Goal: Navigation & Orientation: Find specific page/section

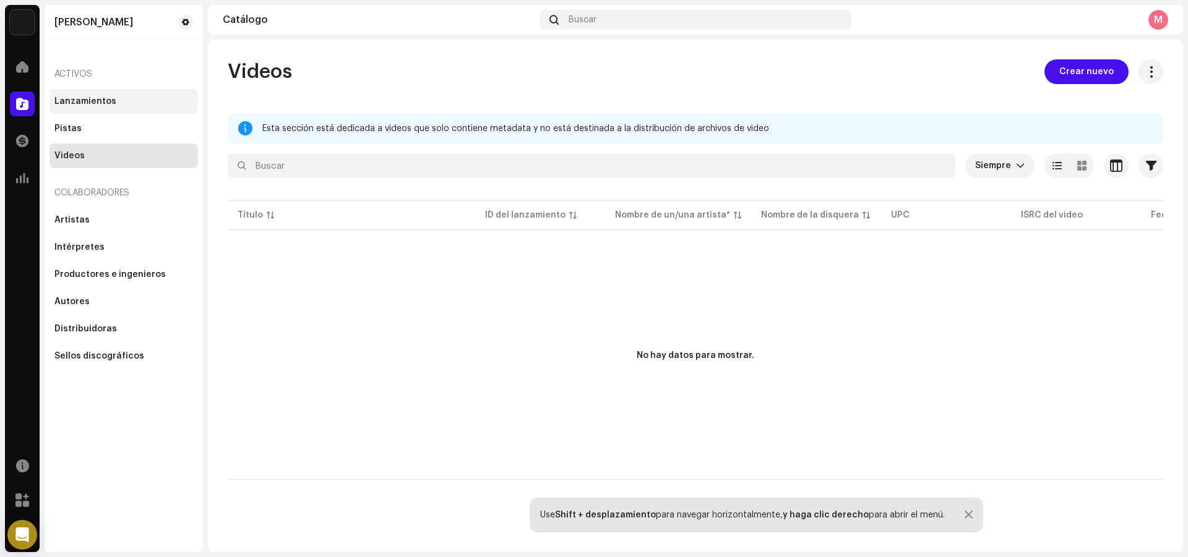
click at [98, 104] on div "Lanzamientos" at bounding box center [85, 102] width 62 height 10
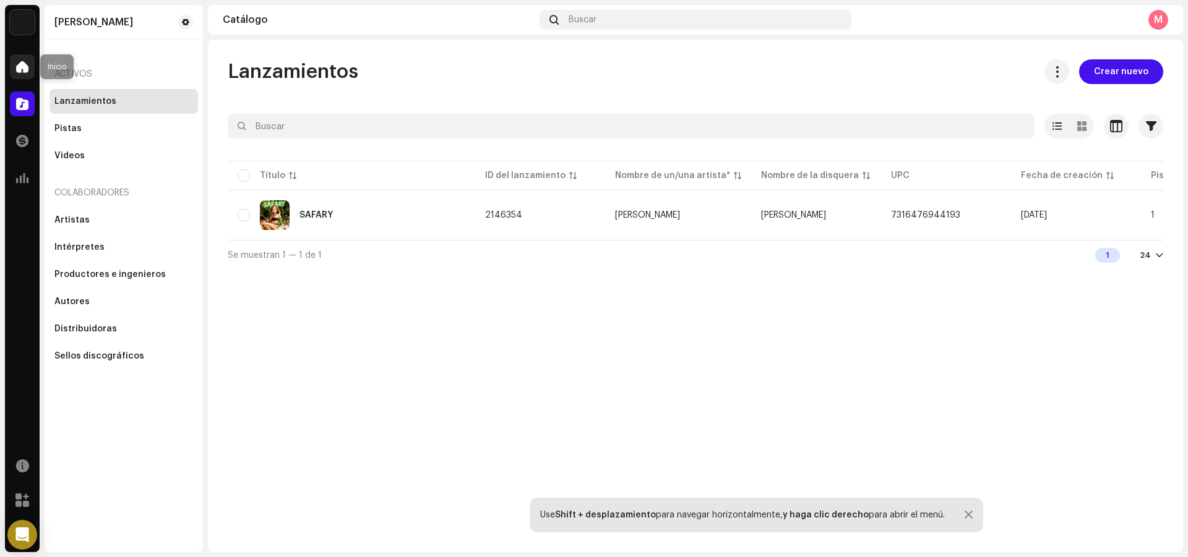
click at [23, 67] on span at bounding box center [22, 67] width 12 height 10
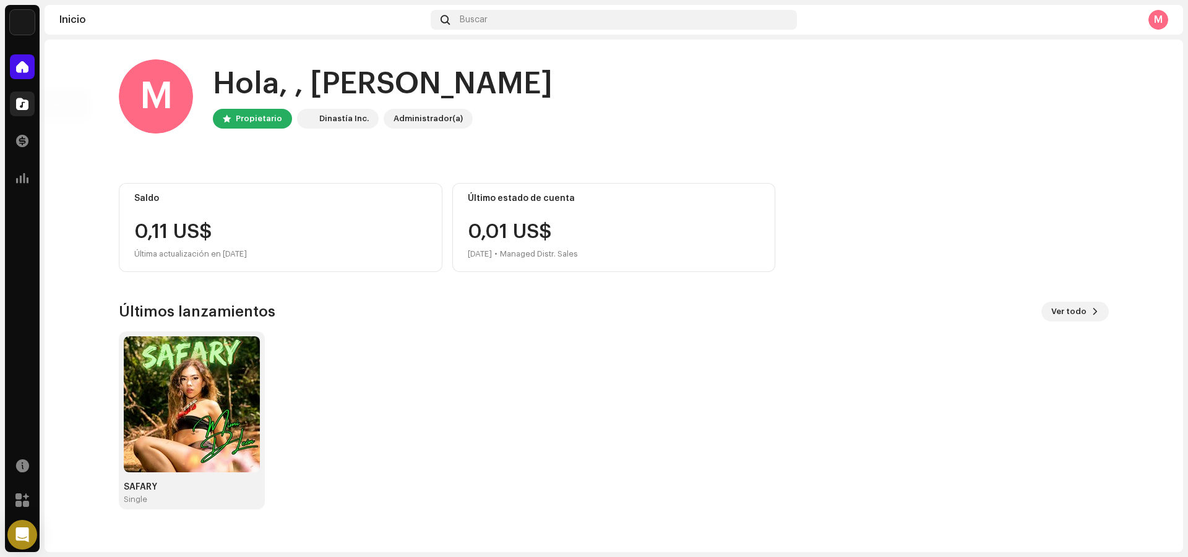
click at [33, 105] on div at bounding box center [22, 104] width 25 height 25
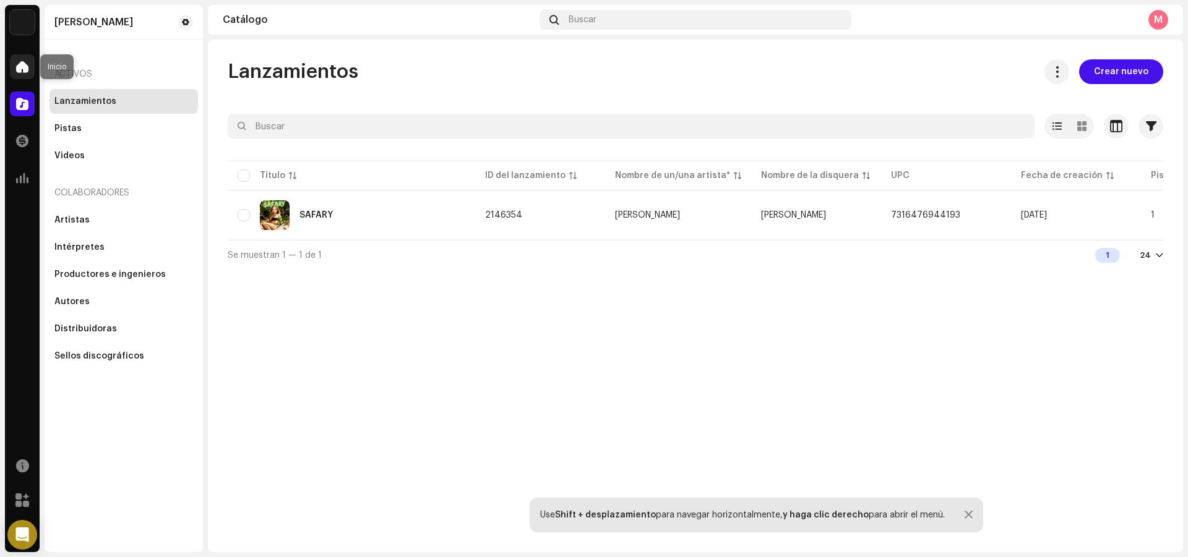
click at [32, 69] on div at bounding box center [22, 66] width 25 height 25
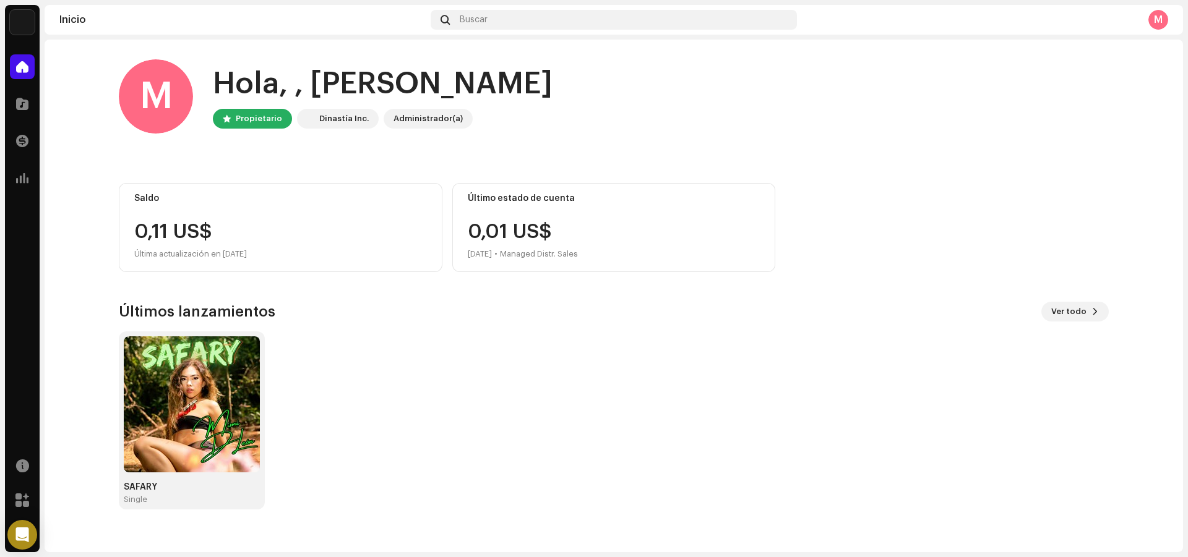
click at [6, 105] on div "Catálogo" at bounding box center [22, 104] width 35 height 35
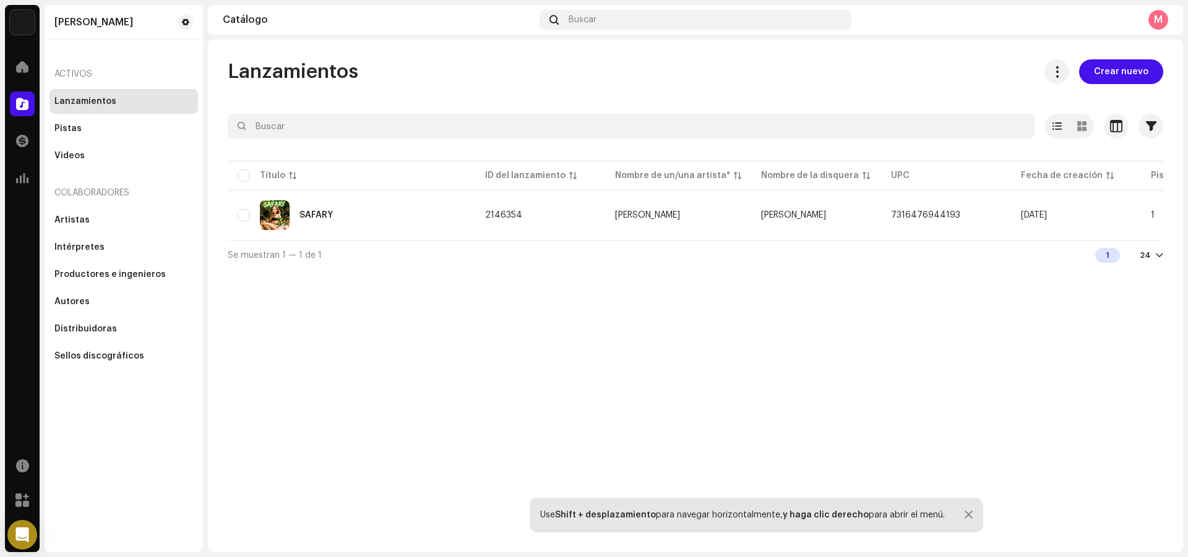
click at [1108, 71] on span "Crear nuevo" at bounding box center [1121, 71] width 54 height 25
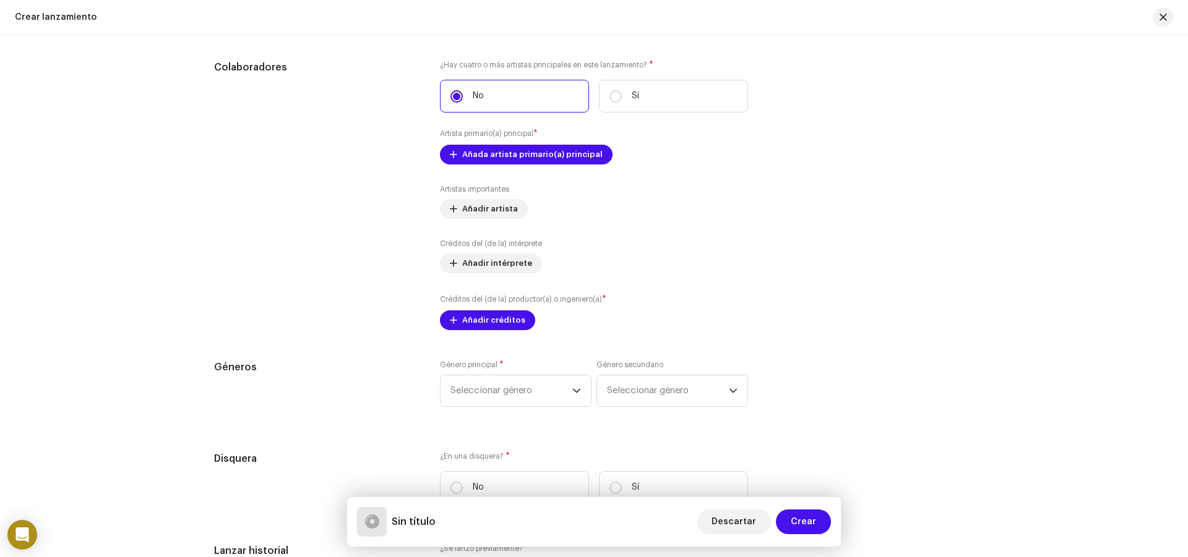
scroll to position [1078, 0]
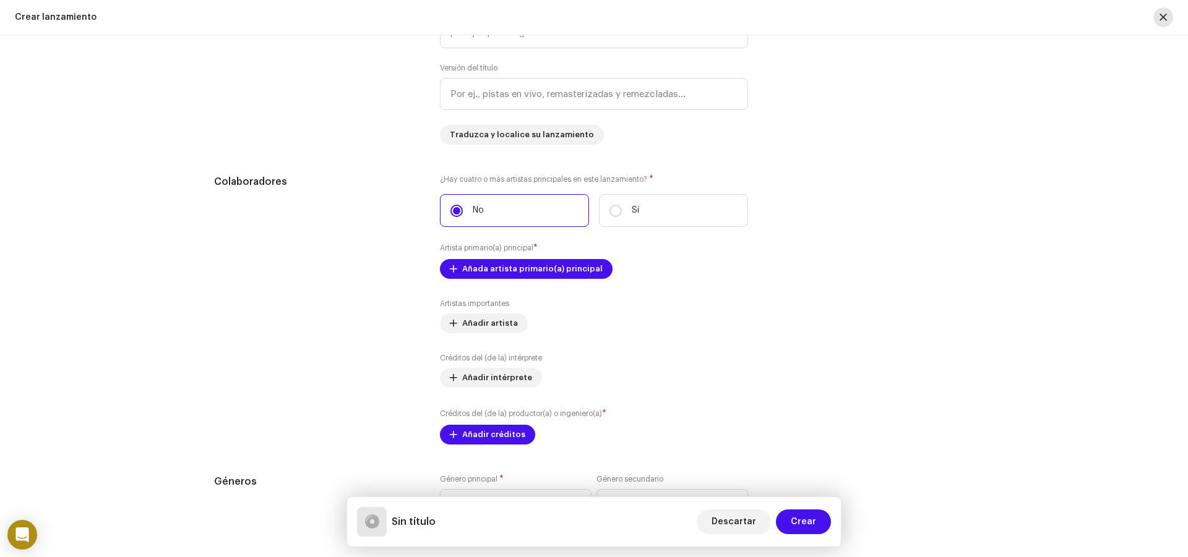
click at [1161, 12] on span "button" at bounding box center [1162, 17] width 7 height 10
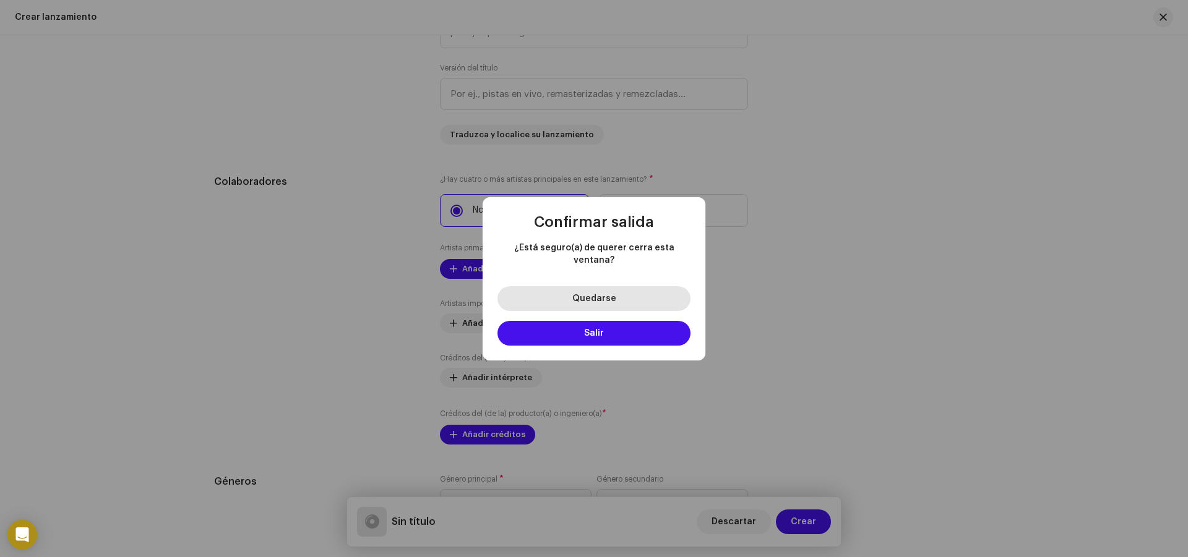
click at [600, 295] on span "Quedarse" at bounding box center [594, 298] width 44 height 9
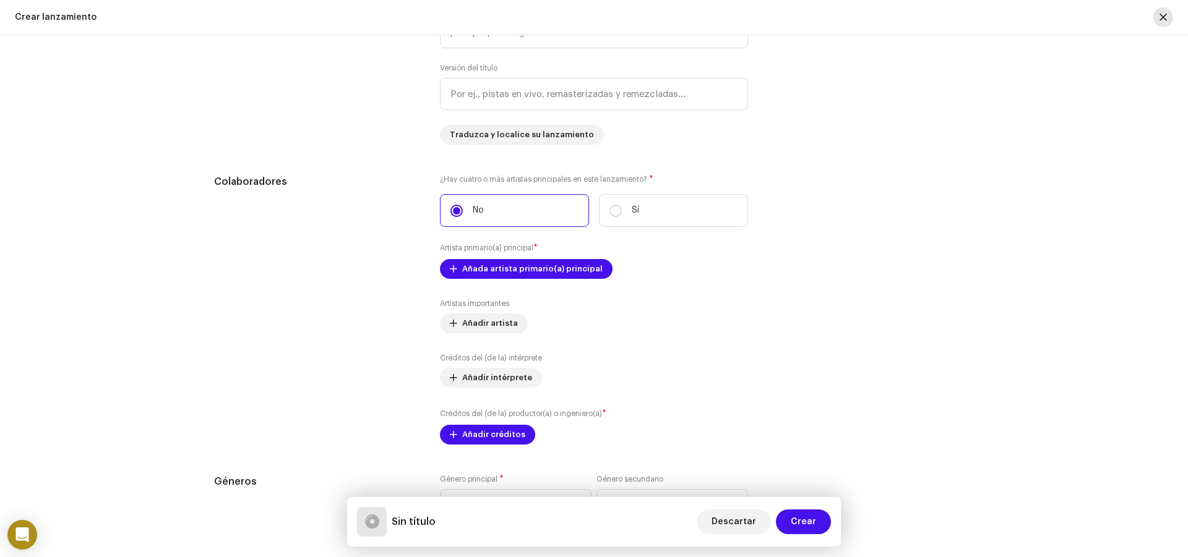
click at [1167, 14] on button "button" at bounding box center [1163, 17] width 20 height 20
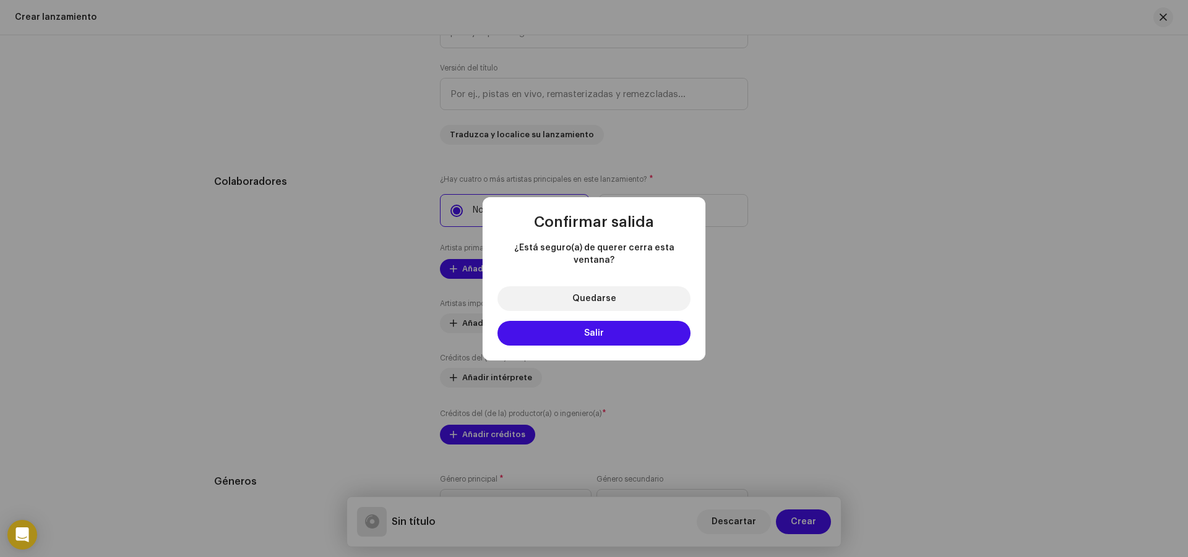
drag, startPoint x: 622, startPoint y: 325, endPoint x: 599, endPoint y: 311, distance: 27.3
click at [621, 326] on button "Salir" at bounding box center [593, 333] width 193 height 25
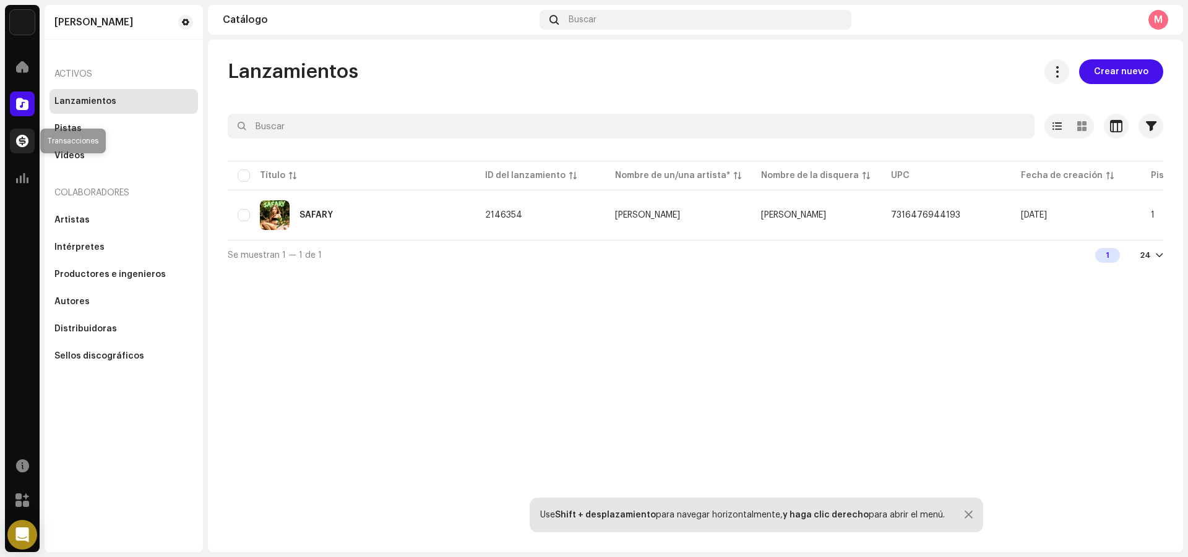
click at [23, 146] on span at bounding box center [22, 141] width 12 height 10
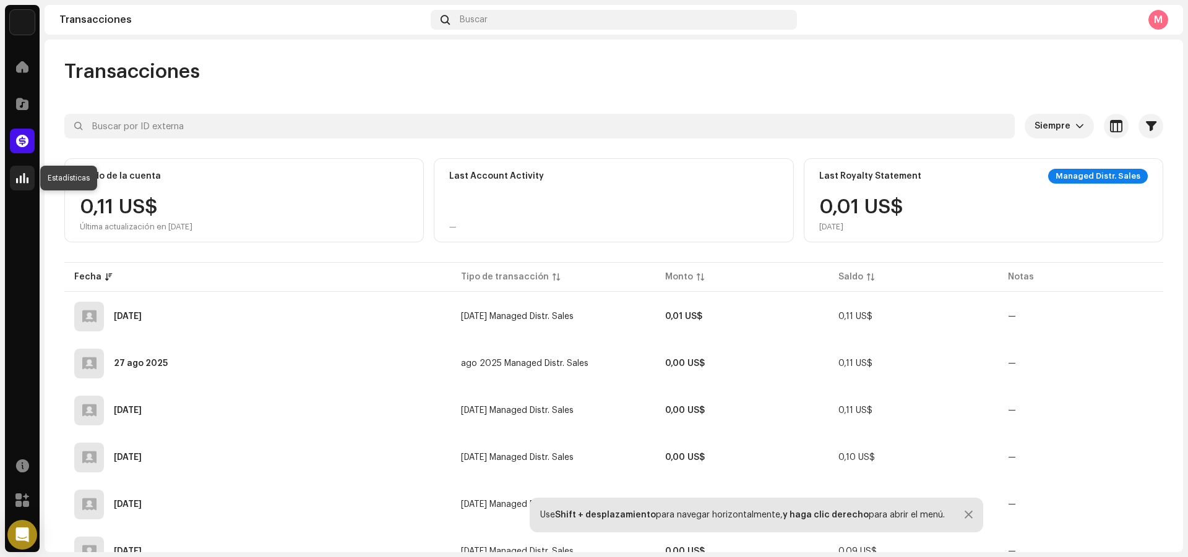
click at [26, 176] on span at bounding box center [22, 178] width 12 height 10
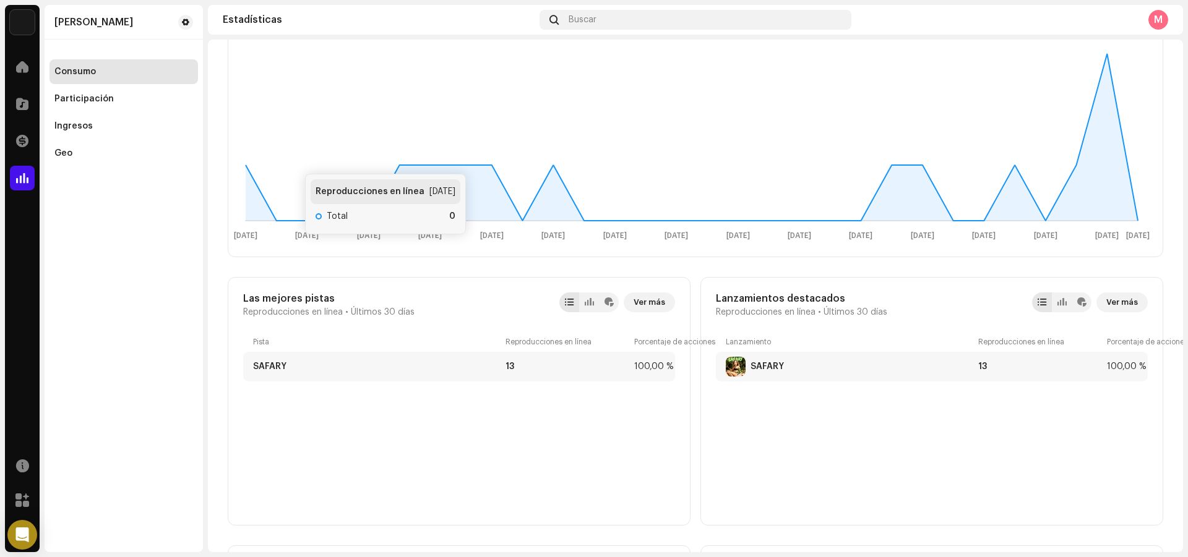
scroll to position [309, 0]
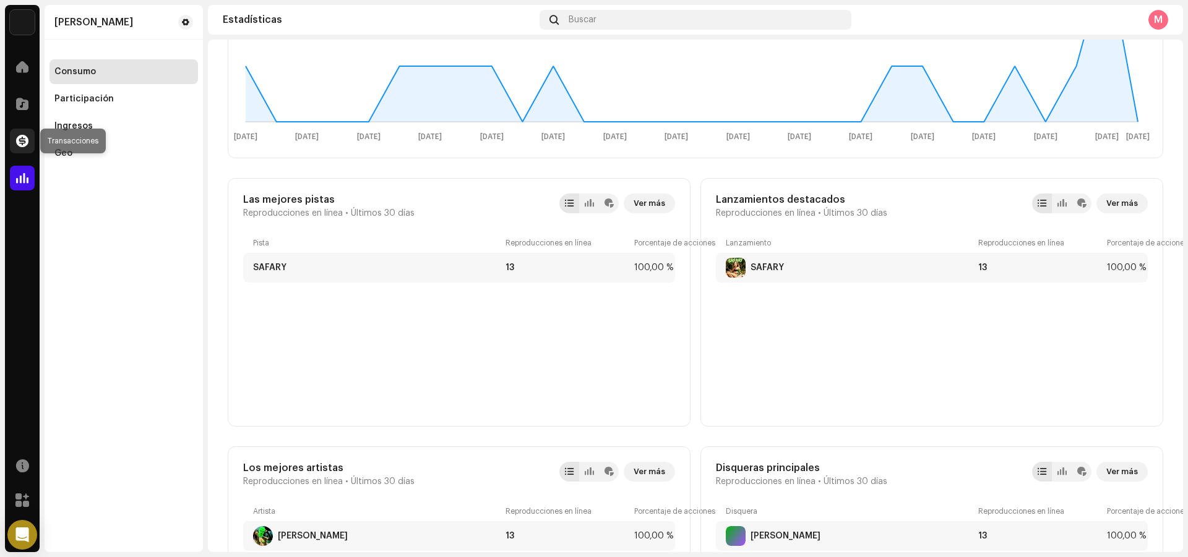
click at [25, 145] on span at bounding box center [22, 141] width 12 height 10
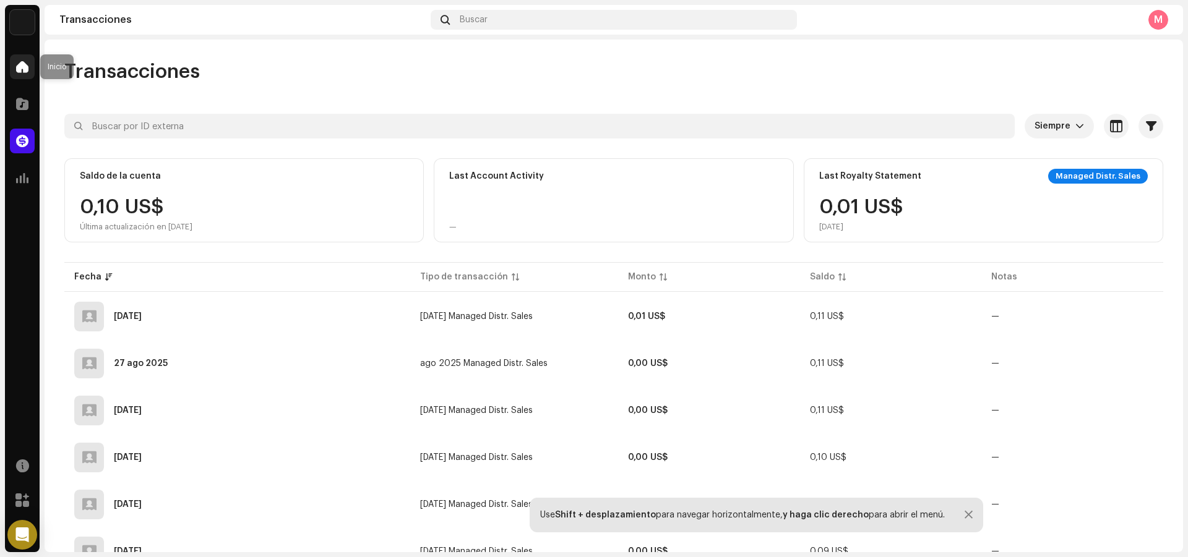
click at [19, 64] on span at bounding box center [22, 67] width 12 height 10
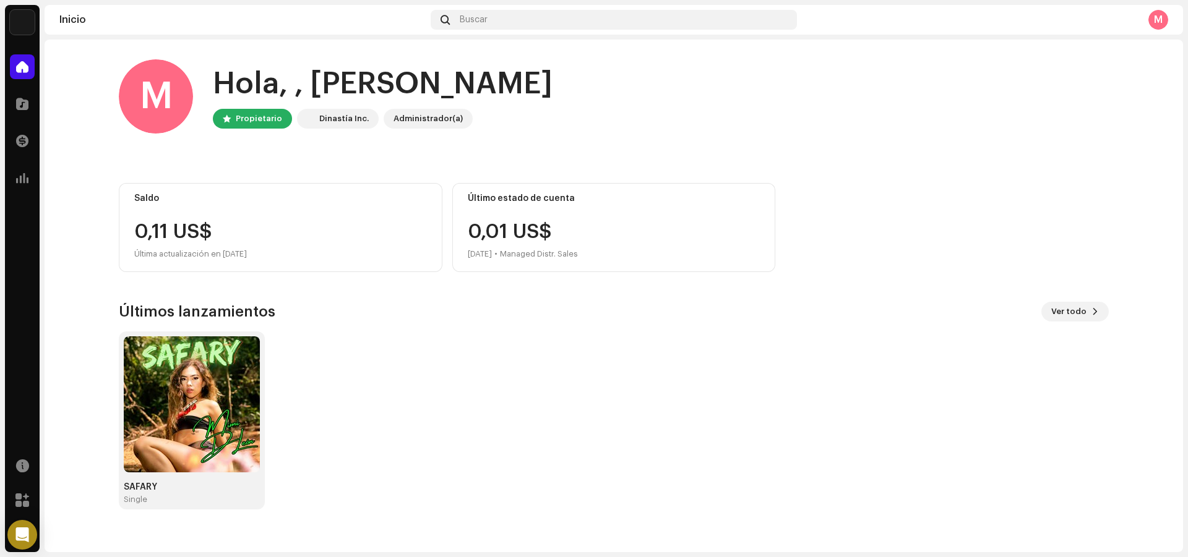
click at [1165, 22] on div "M" at bounding box center [1158, 20] width 20 height 20
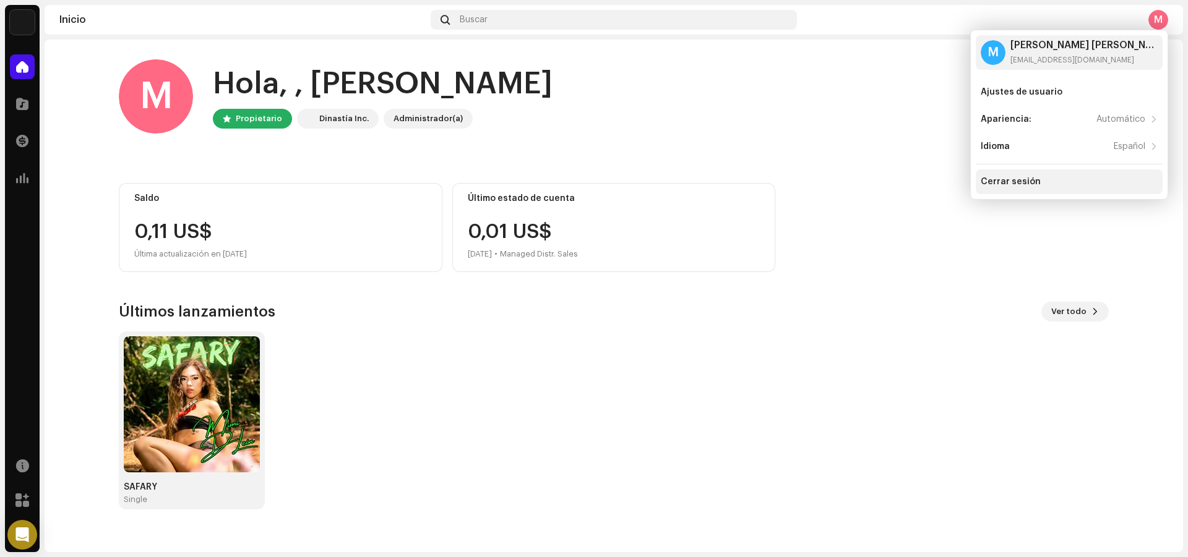
click at [1001, 179] on div "Cerrar sesión" at bounding box center [1011, 182] width 60 height 10
